Goal: Information Seeking & Learning: Learn about a topic

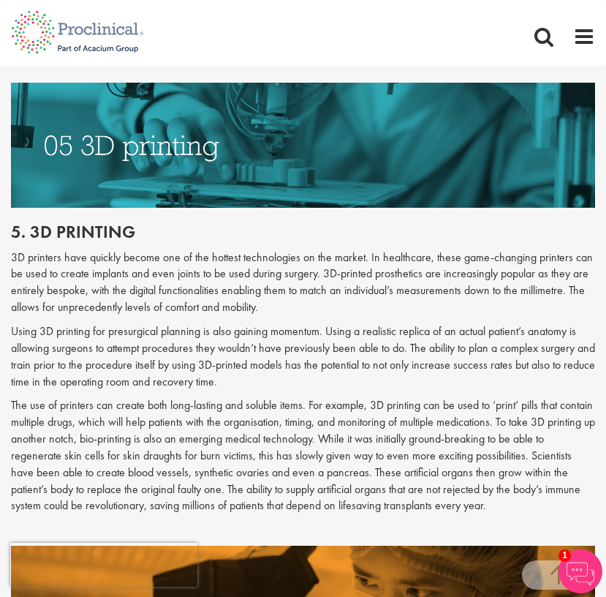
scroll to position [2355, 0]
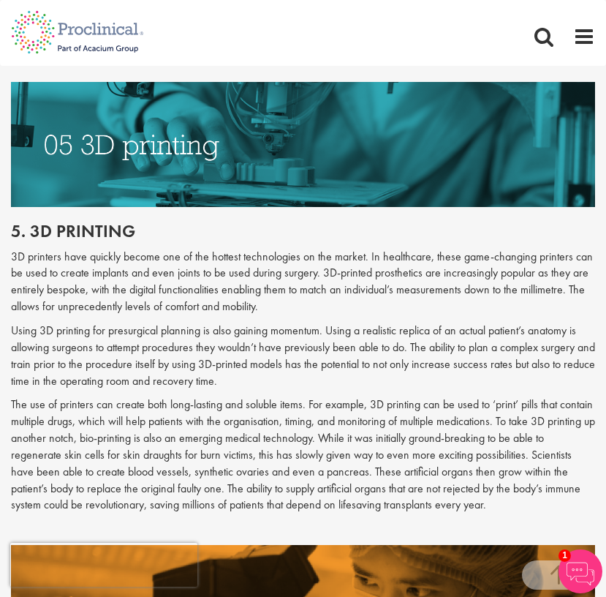
drag, startPoint x: 10, startPoint y: 197, endPoint x: 550, endPoint y: 474, distance: 606.8
click at [550, 474] on div "Top 10 new medical technologies 2022 our consultant managing the role Author: […" at bounding box center [303, 401] width 606 height 5068
copy div "7. 7l ipsumdol 3S ametcons adip elitsed doeius tem in utl etdolor magnaaliquae …"
click at [320, 171] on img at bounding box center [303, 145] width 584 height 126
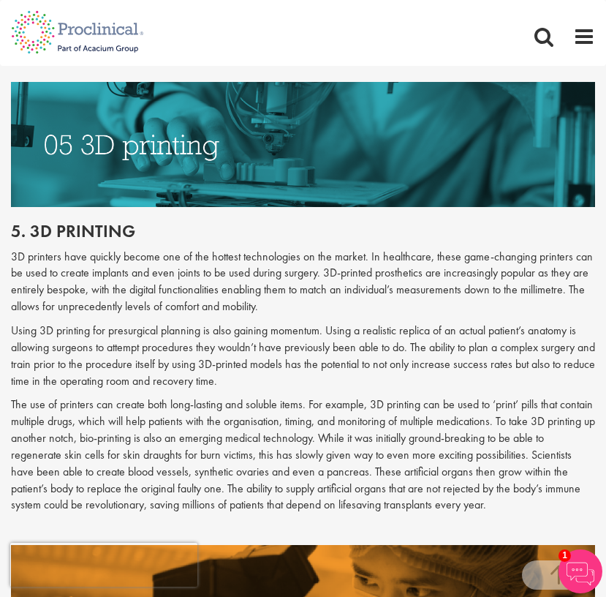
click at [314, 147] on img at bounding box center [303, 145] width 584 height 126
click at [302, 222] on h2 "5. 3d printing" at bounding box center [303, 231] width 584 height 19
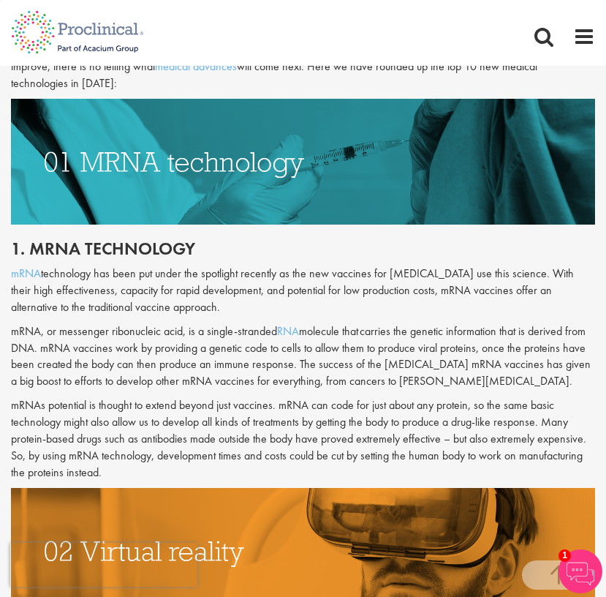
scroll to position [665, 0]
